Goal: Information Seeking & Learning: Learn about a topic

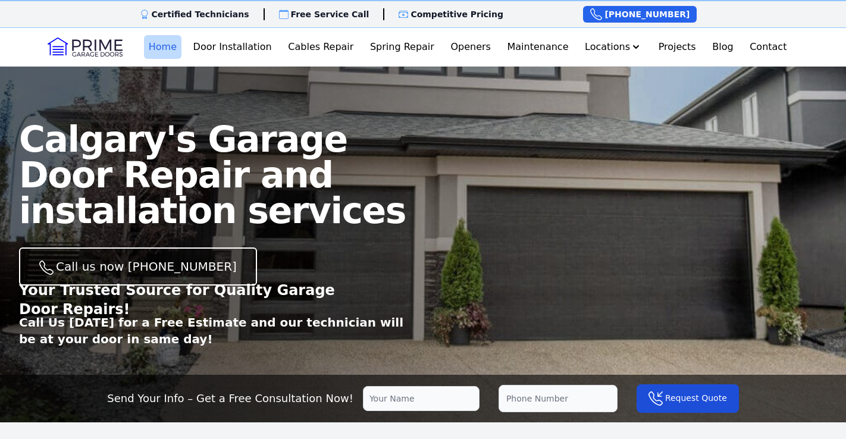
click at [168, 44] on link "Home" at bounding box center [162, 47] width 37 height 24
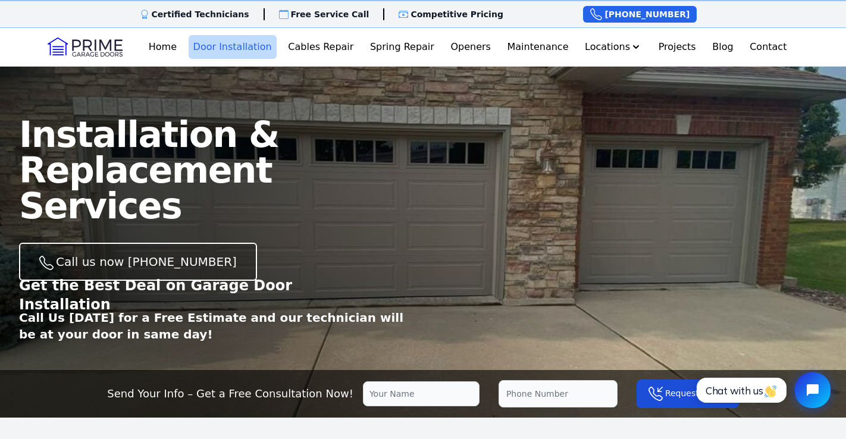
scroll to position [3, 0]
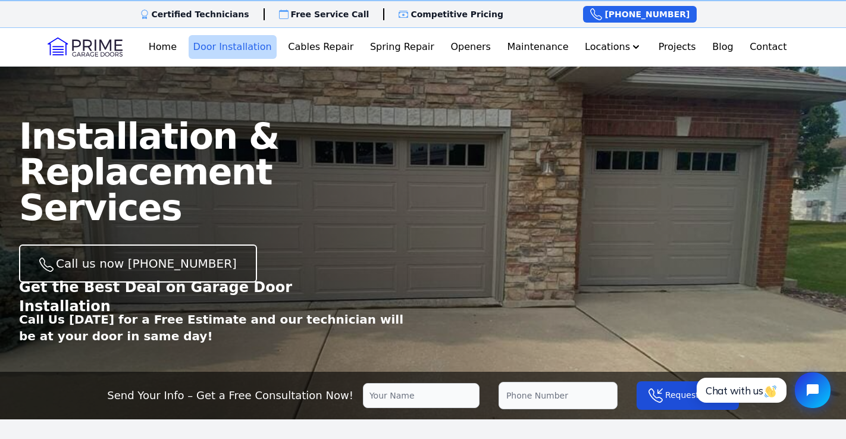
click at [352, 250] on div "Installation & Replacement Services Call us now (403) 908-9877 Get the Best Dea…" at bounding box center [221, 231] width 404 height 226
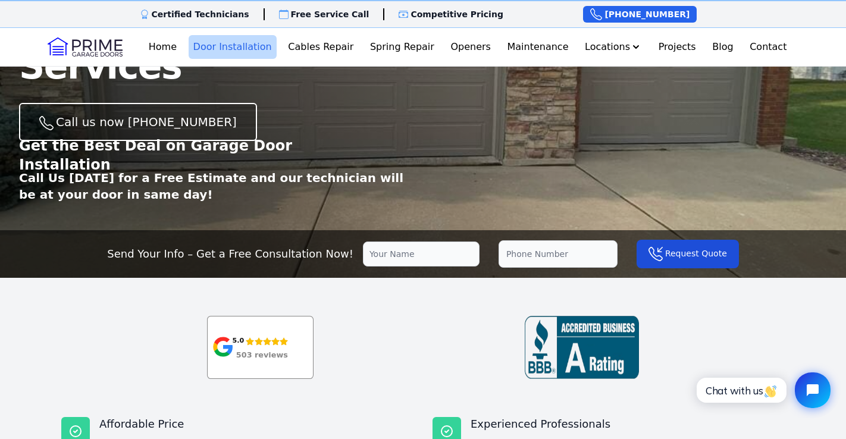
scroll to position [145, 0]
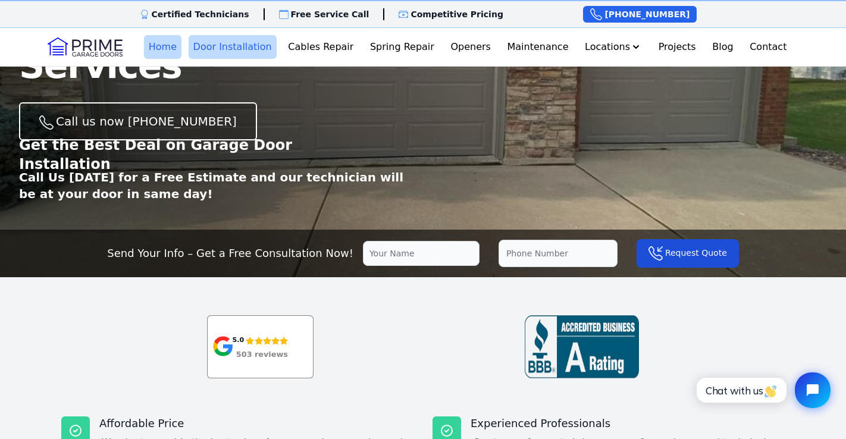
click at [171, 45] on link "Home" at bounding box center [162, 47] width 37 height 24
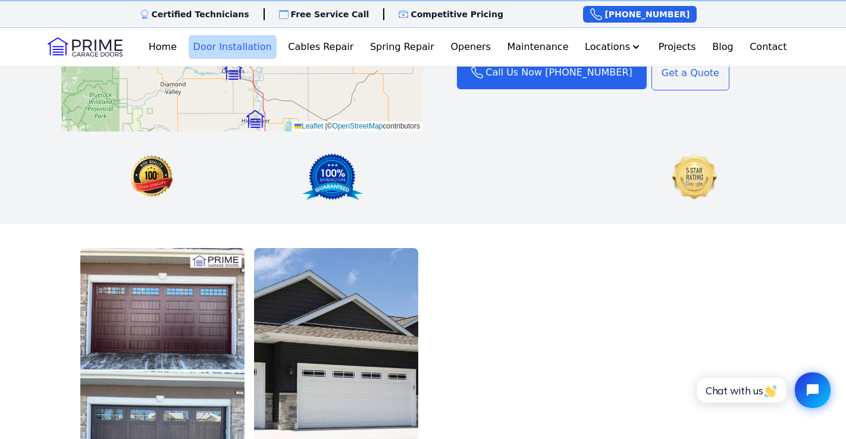
scroll to position [1772, 0]
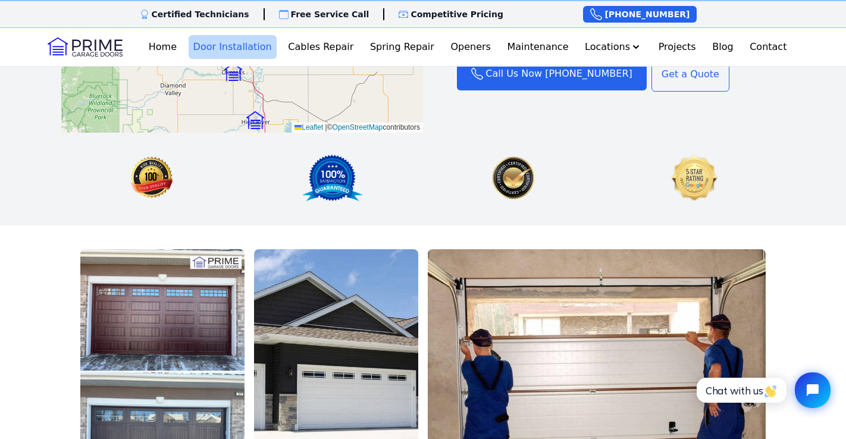
click at [80, 20] on div "Certified Technicians Certified Techs Free Service Call Free Visit Competitive …" at bounding box center [423, 14] width 846 height 28
click at [115, 3] on div "Certified Technicians Certified Techs Free Service Call Free Visit Competitive …" at bounding box center [423, 14] width 846 height 28
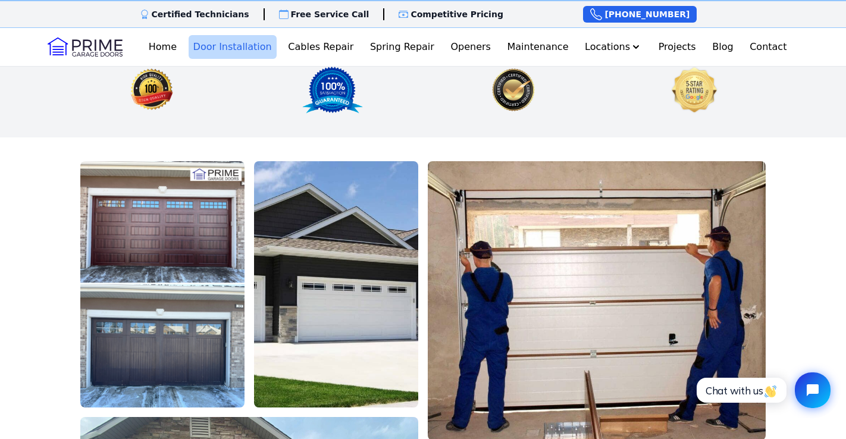
scroll to position [1861, 0]
